Goal: Information Seeking & Learning: Learn about a topic

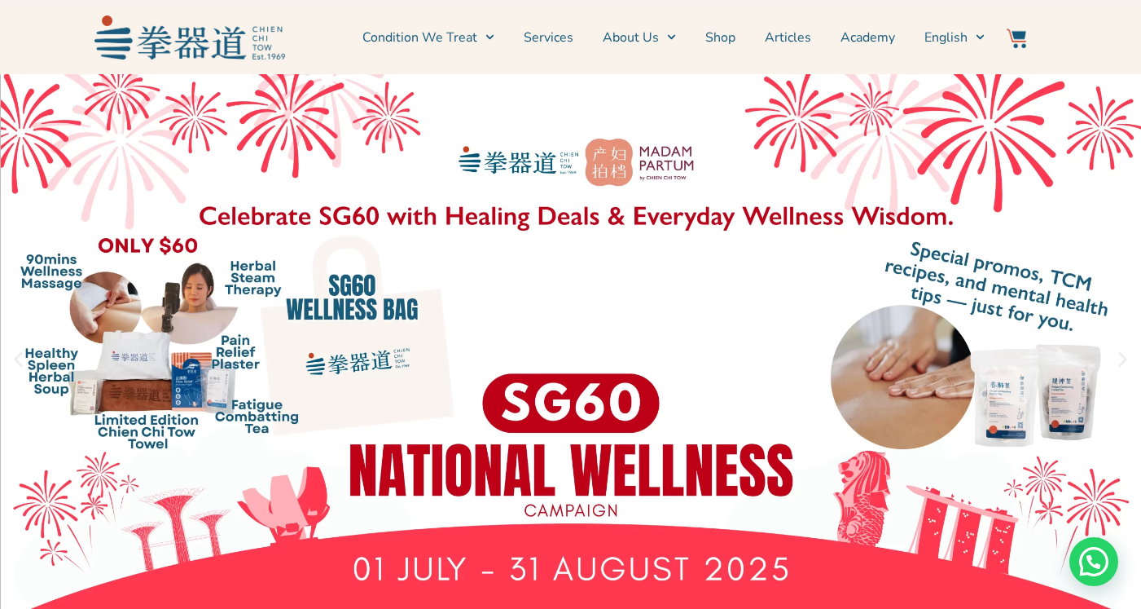
scroll to position [4543, 0]
click at [548, 37] on link "Services" at bounding box center [549, 37] width 50 height 41
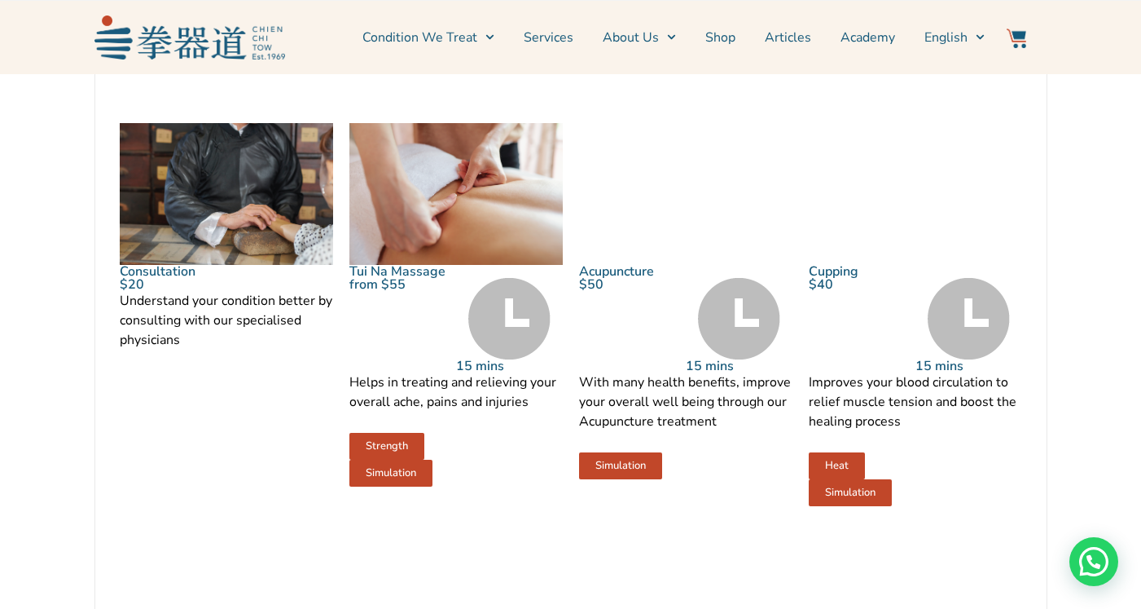
scroll to position [1867, 0]
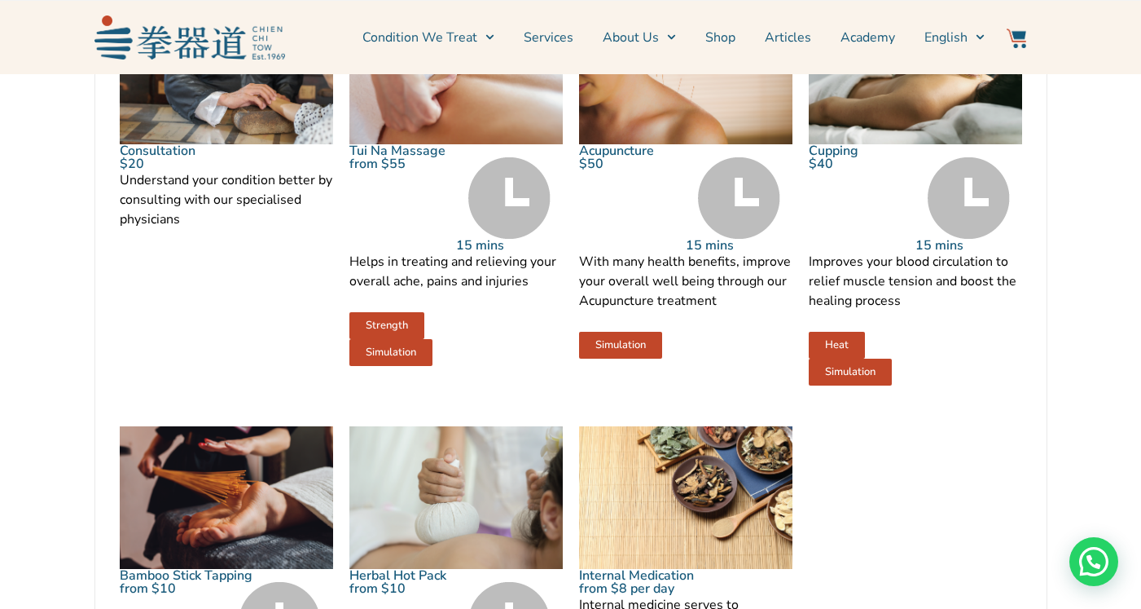
click at [407, 160] on link "Tui Na Massage" at bounding box center [398, 151] width 96 height 18
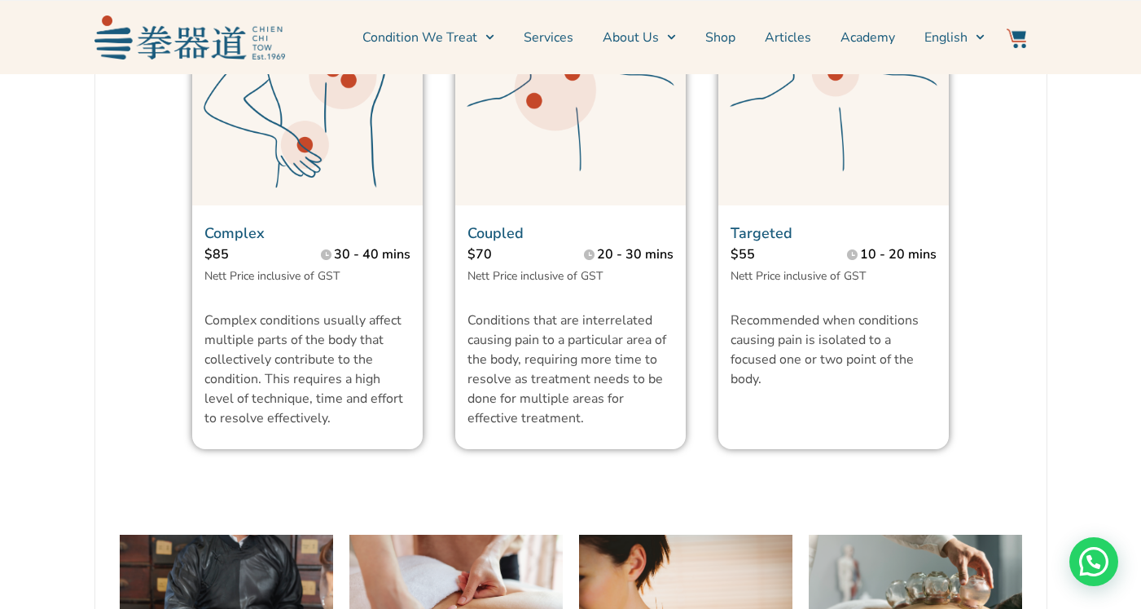
scroll to position [1334, 0]
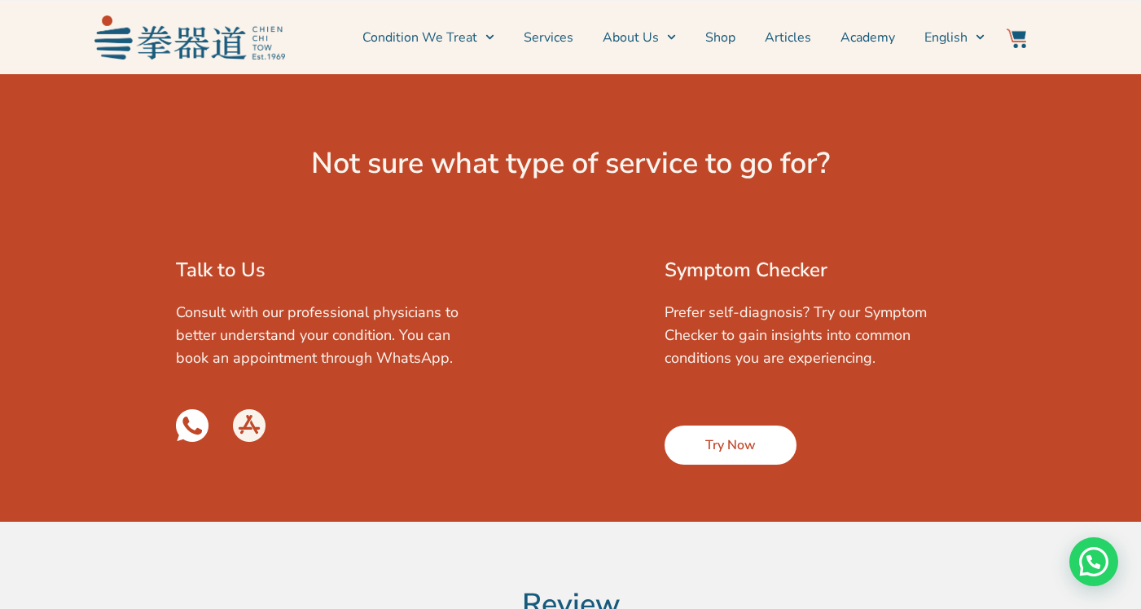
scroll to position [2682, 0]
